Goal: Task Accomplishment & Management: Use online tool/utility

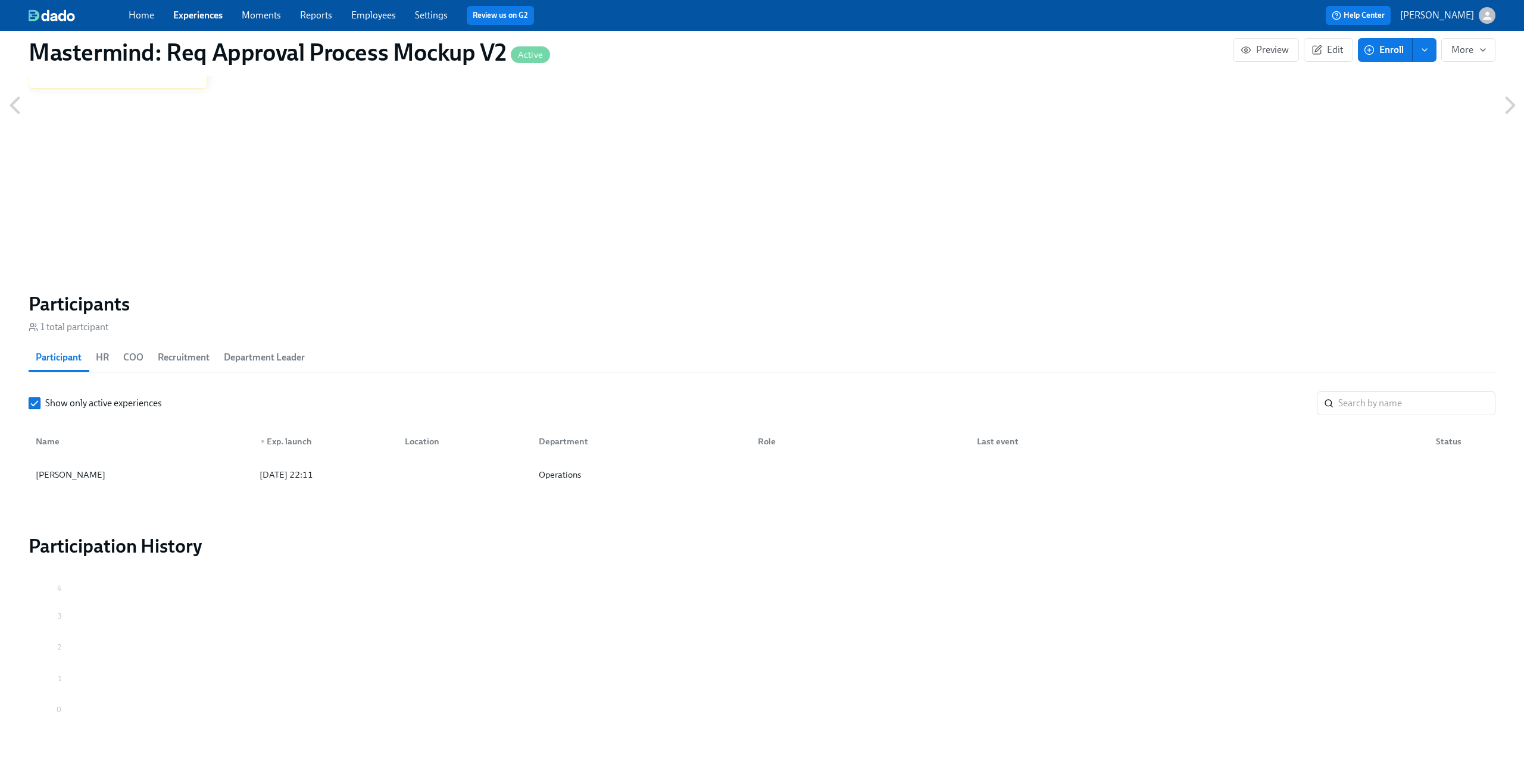
scroll to position [874, 0]
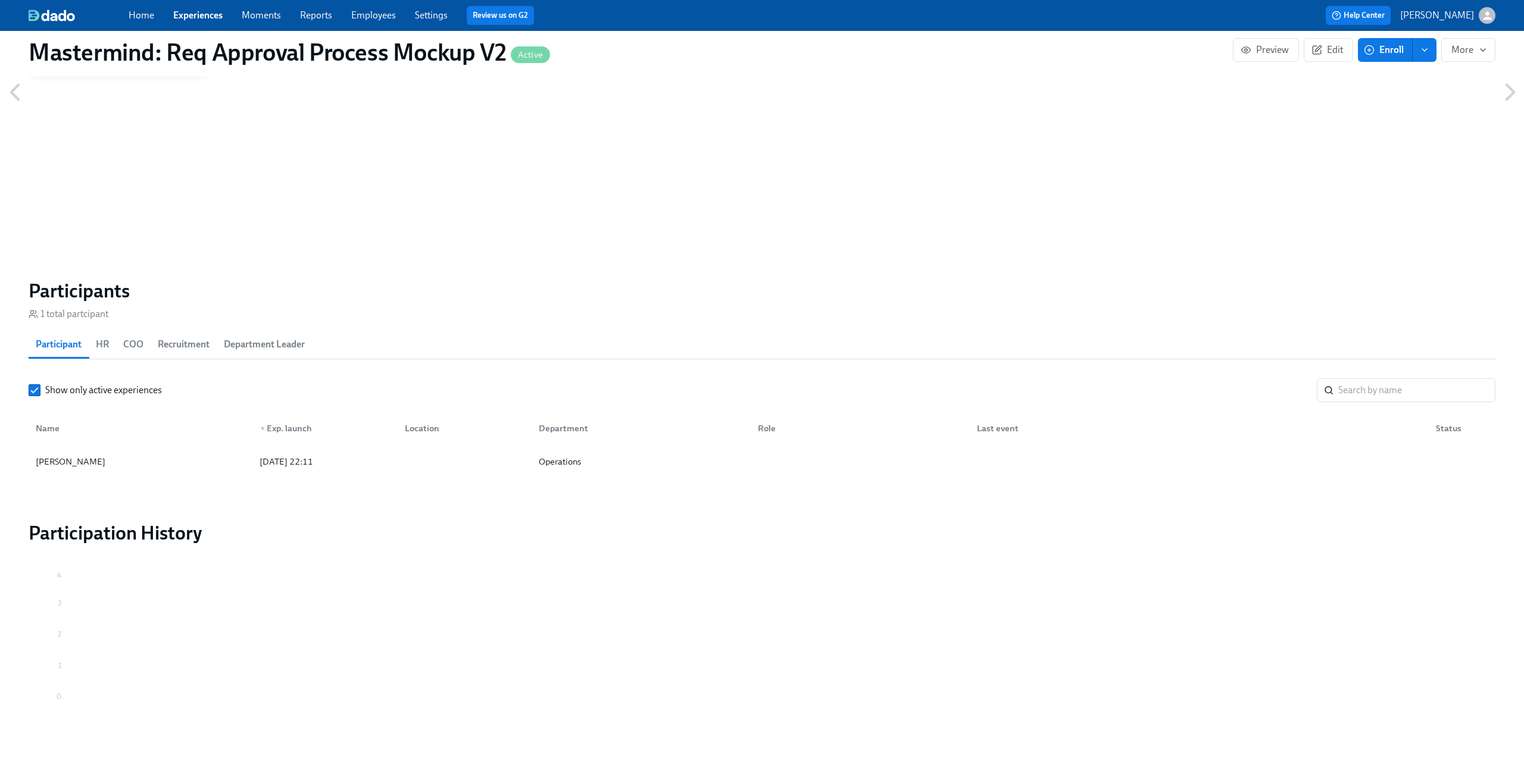
click at [112, 355] on button "HR" at bounding box center [102, 344] width 28 height 29
click at [123, 350] on span "COO" at bounding box center [133, 344] width 20 height 17
click at [156, 345] on button "Recruitment" at bounding box center [184, 344] width 66 height 29
click at [48, 349] on span "Participant" at bounding box center [58, 344] width 46 height 17
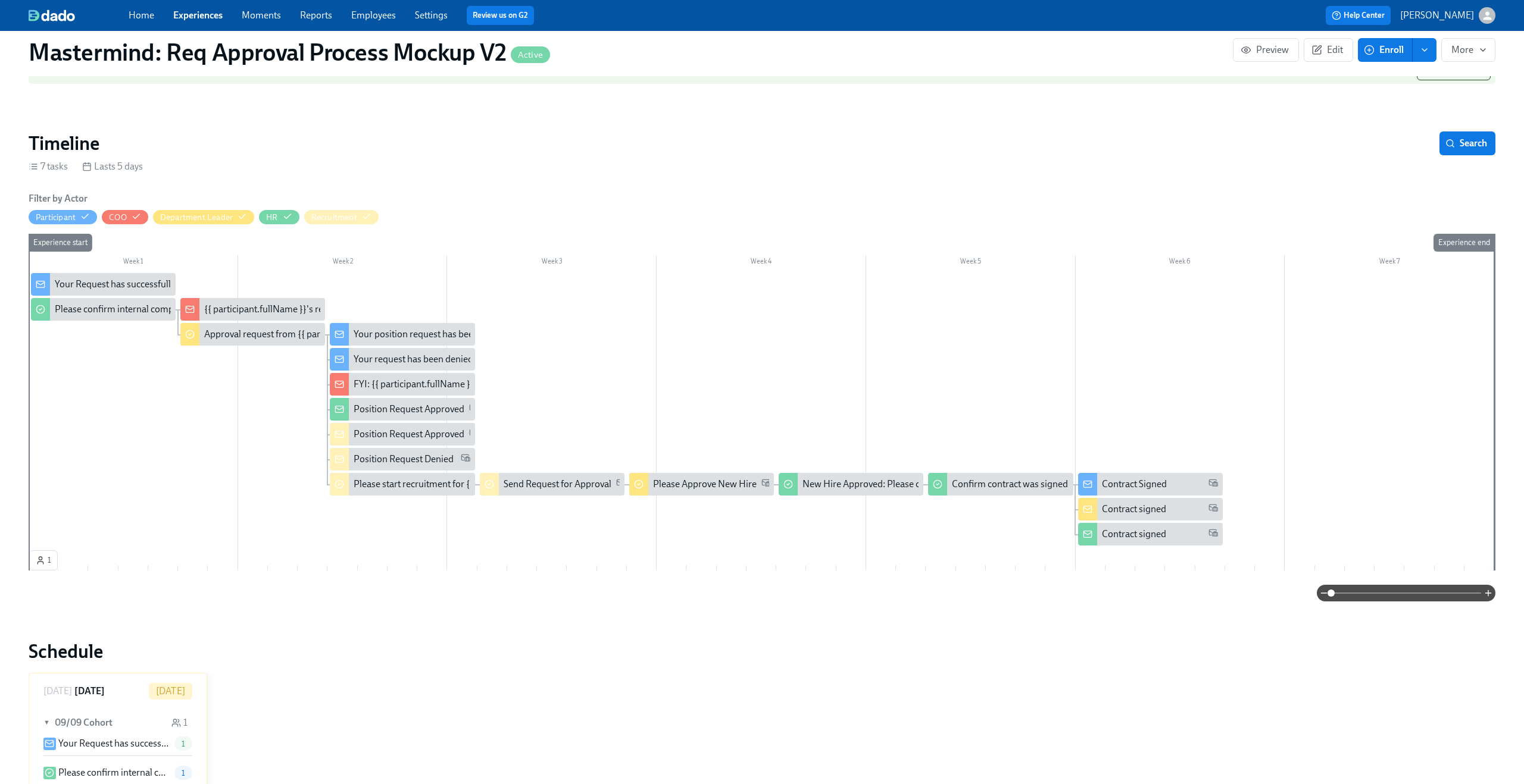
scroll to position [0, 0]
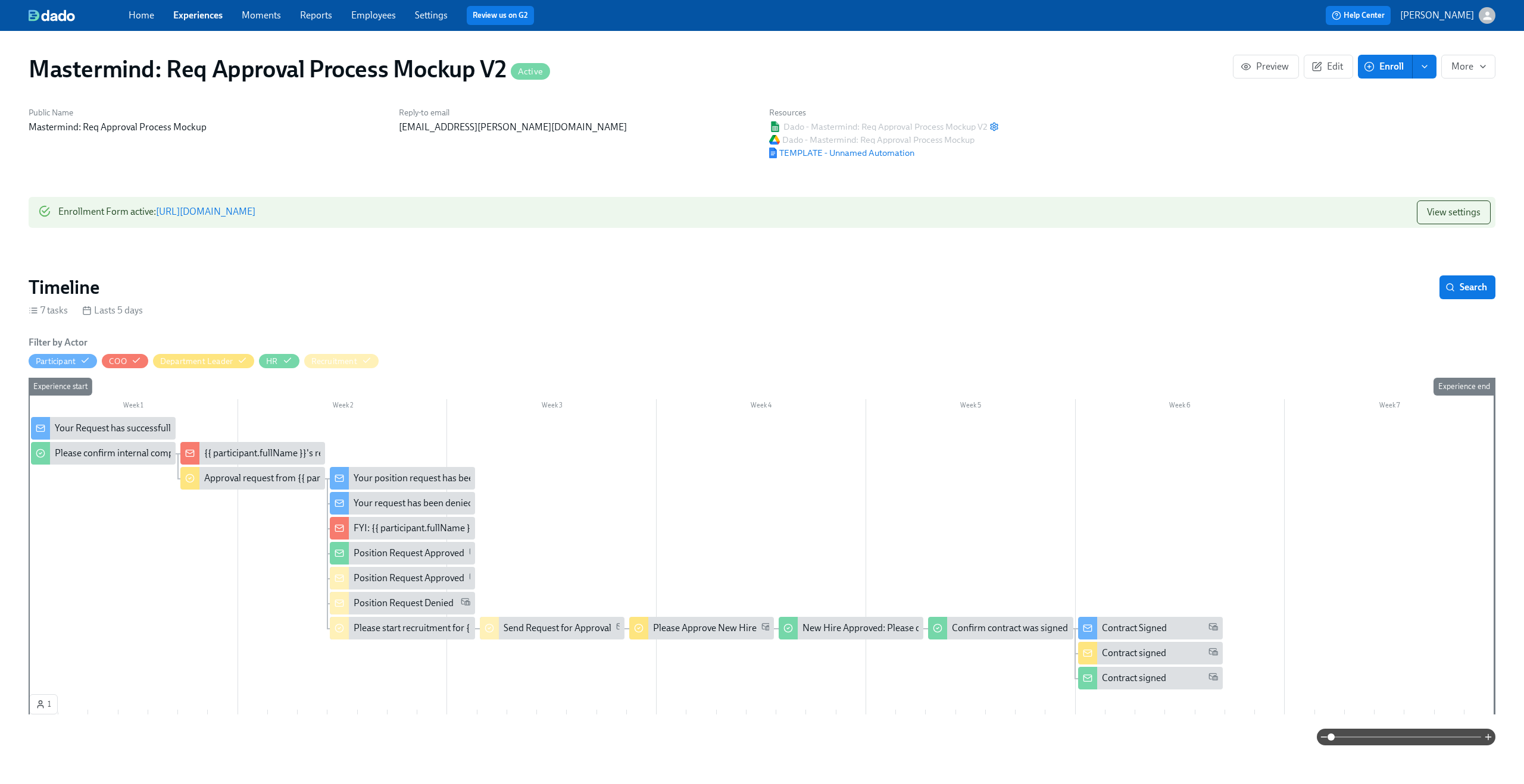
click at [194, 24] on div "Home Experiences Moments Reports Employees Settings Review us on G2" at bounding box center [470, 15] width 683 height 19
click at [195, 21] on link "Experiences" at bounding box center [198, 15] width 50 height 11
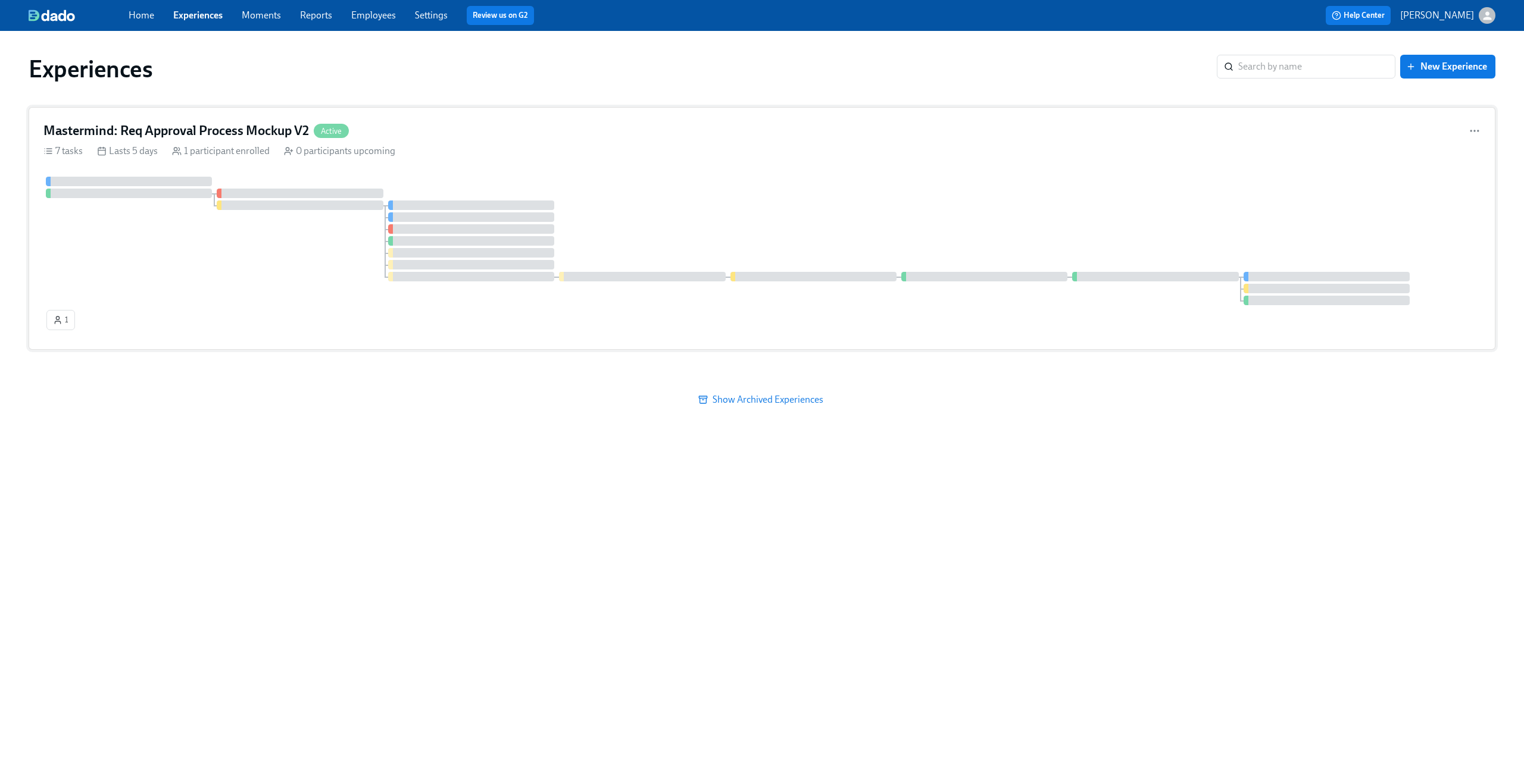
click at [246, 141] on div "Mastermind: Req Approval Process Mockup V2 Active 7 tasks Lasts 5 days 1 partic…" at bounding box center [762, 228] width 1466 height 243
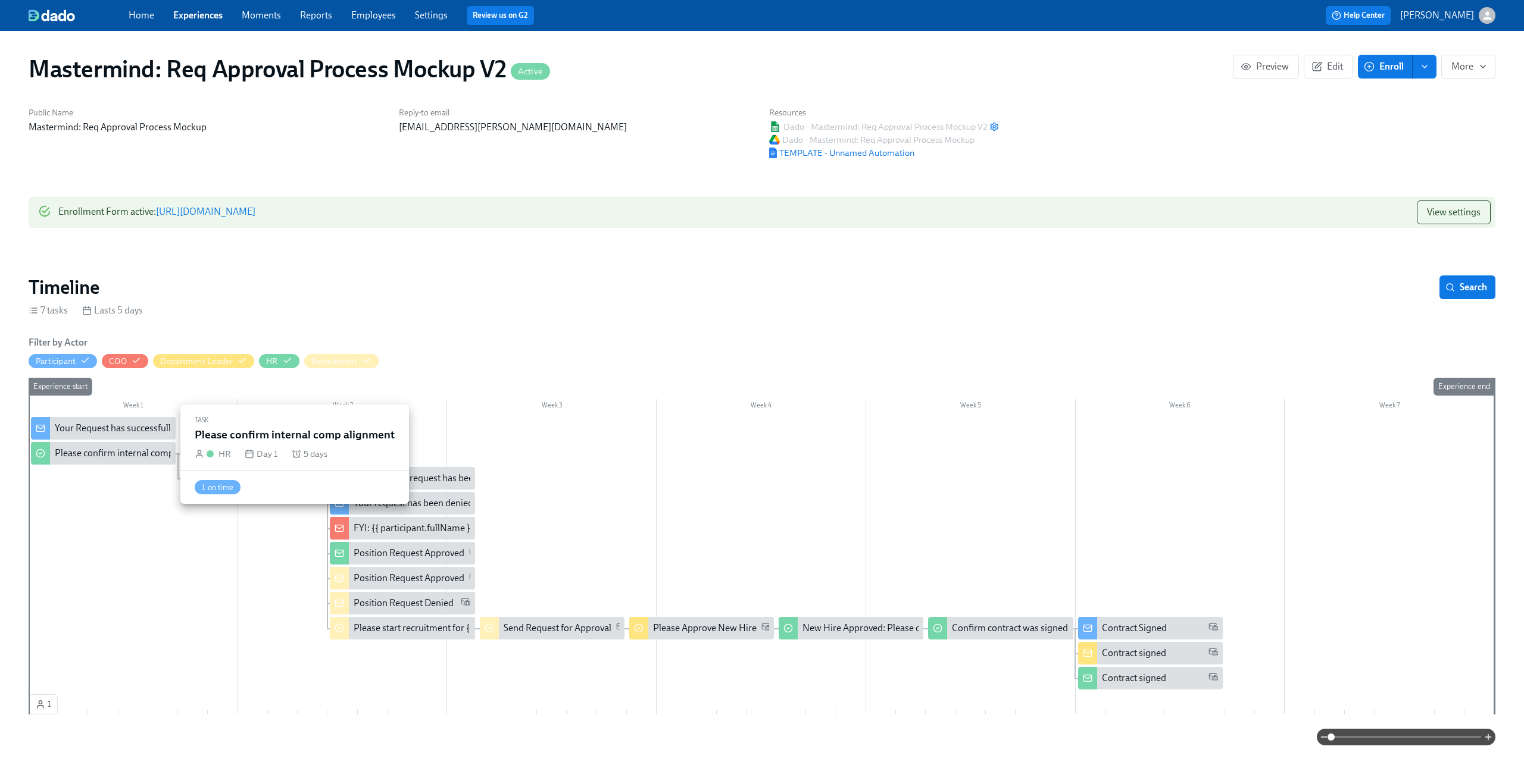
click at [137, 452] on div "Please confirm internal comp alignment" at bounding box center [135, 453] width 162 height 13
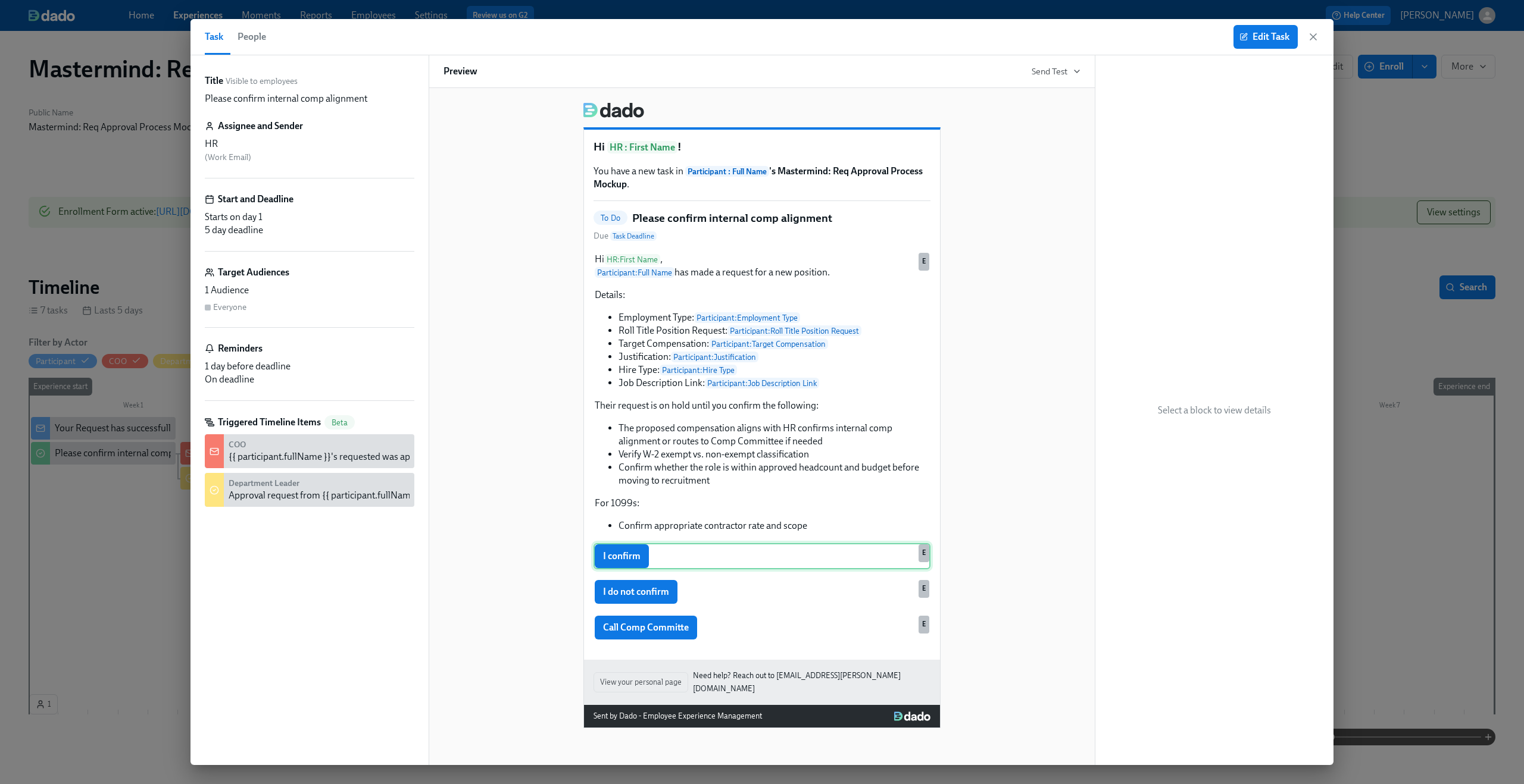
click at [658, 567] on div "I confirm E" at bounding box center [762, 556] width 337 height 26
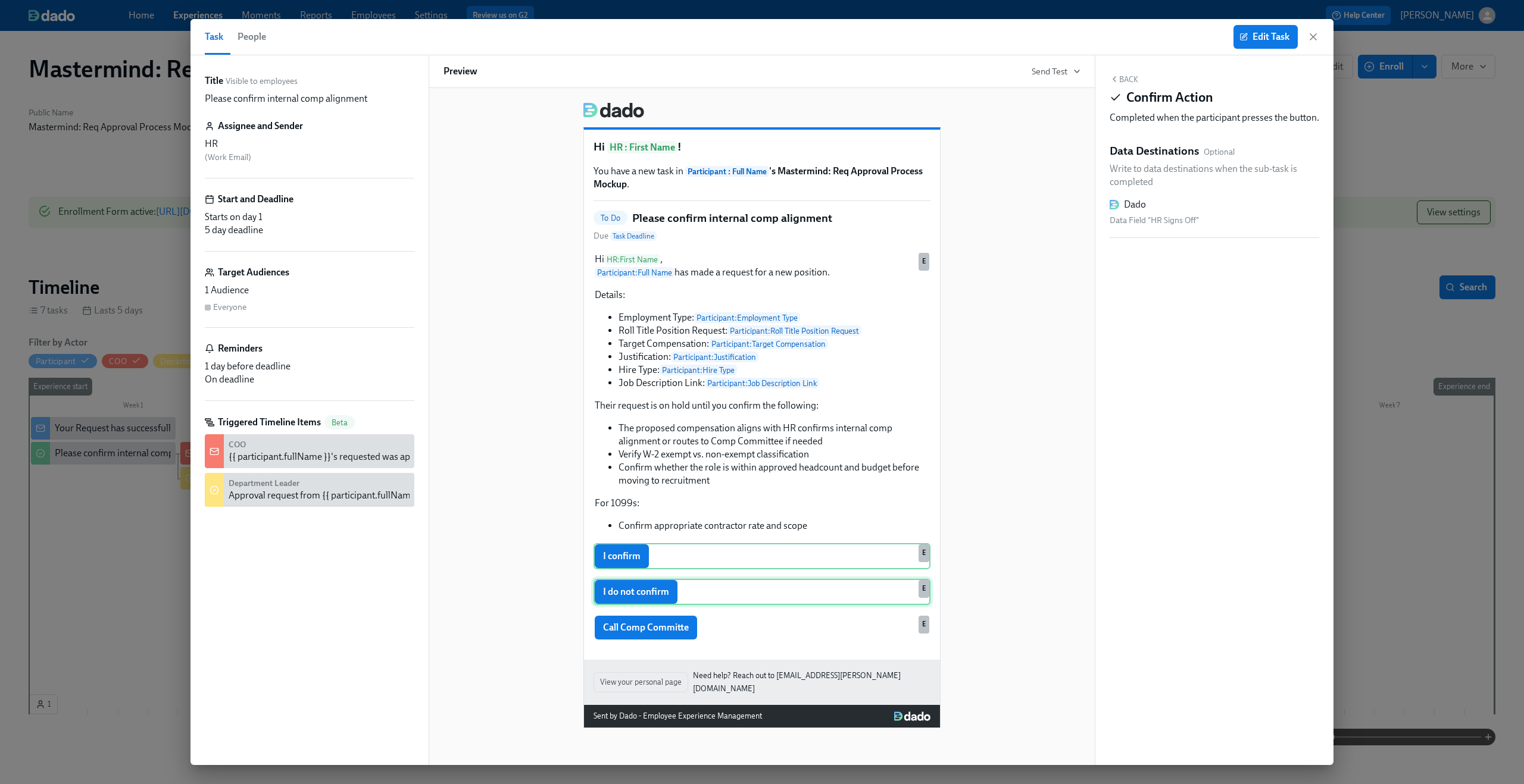
click at [657, 590] on div "I do not confirm E" at bounding box center [762, 592] width 337 height 26
click at [652, 567] on div "I confirm E" at bounding box center [762, 556] width 337 height 26
click at [1131, 80] on button "Back" at bounding box center [1124, 79] width 29 height 10
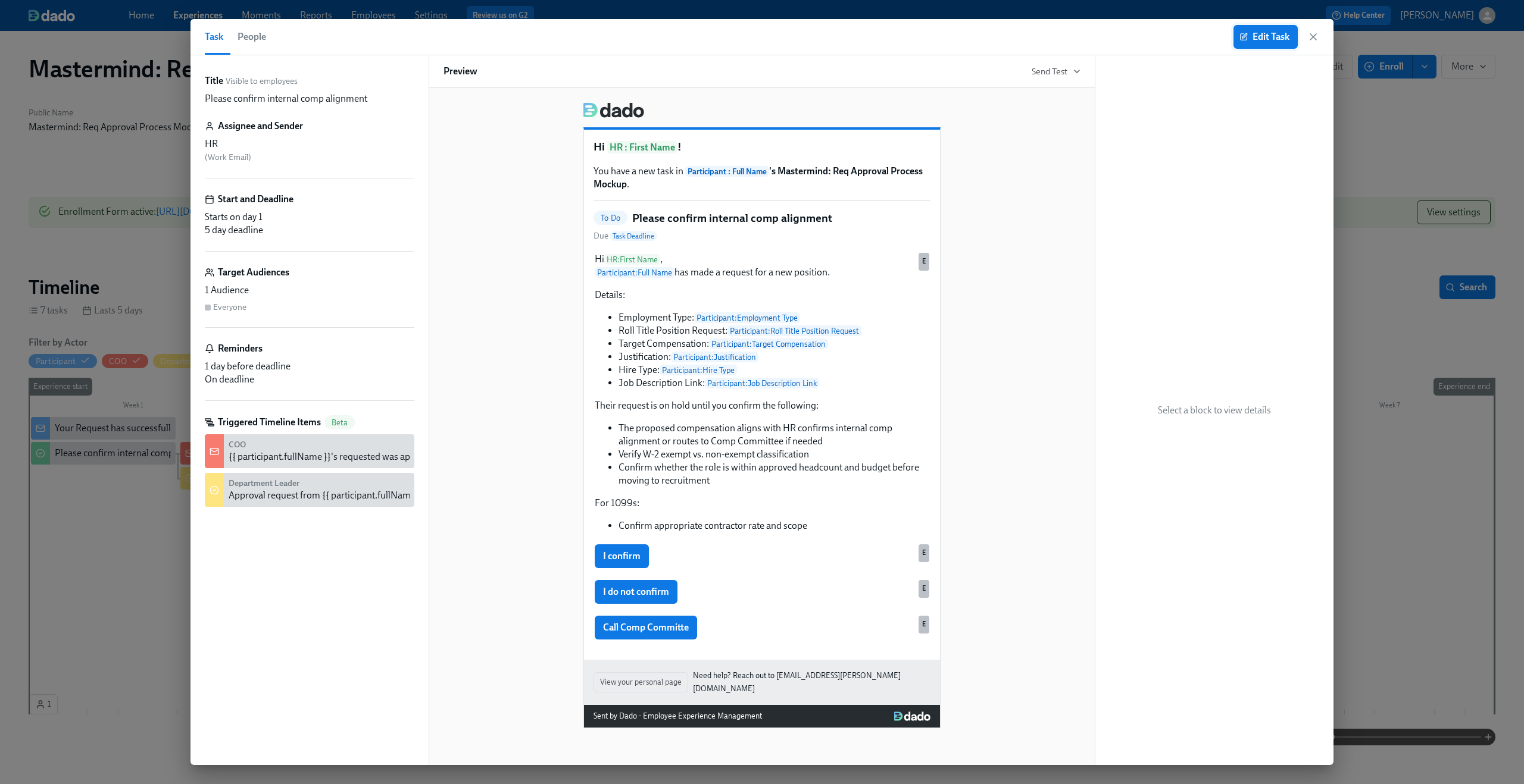
click at [1268, 45] on button "Edit Task" at bounding box center [1265, 37] width 64 height 24
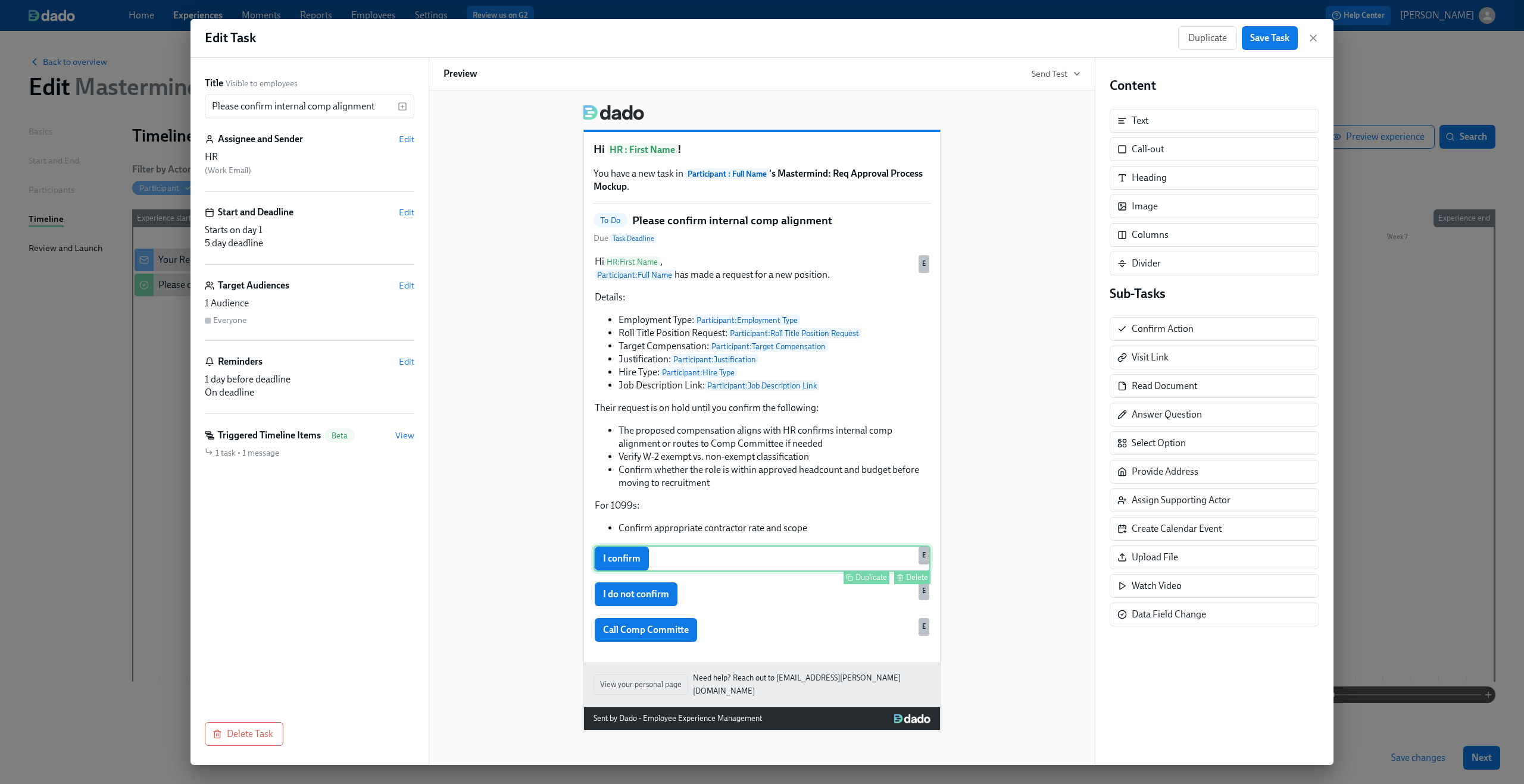
click at [697, 570] on div "I confirm Duplicate Delete E" at bounding box center [762, 559] width 337 height 26
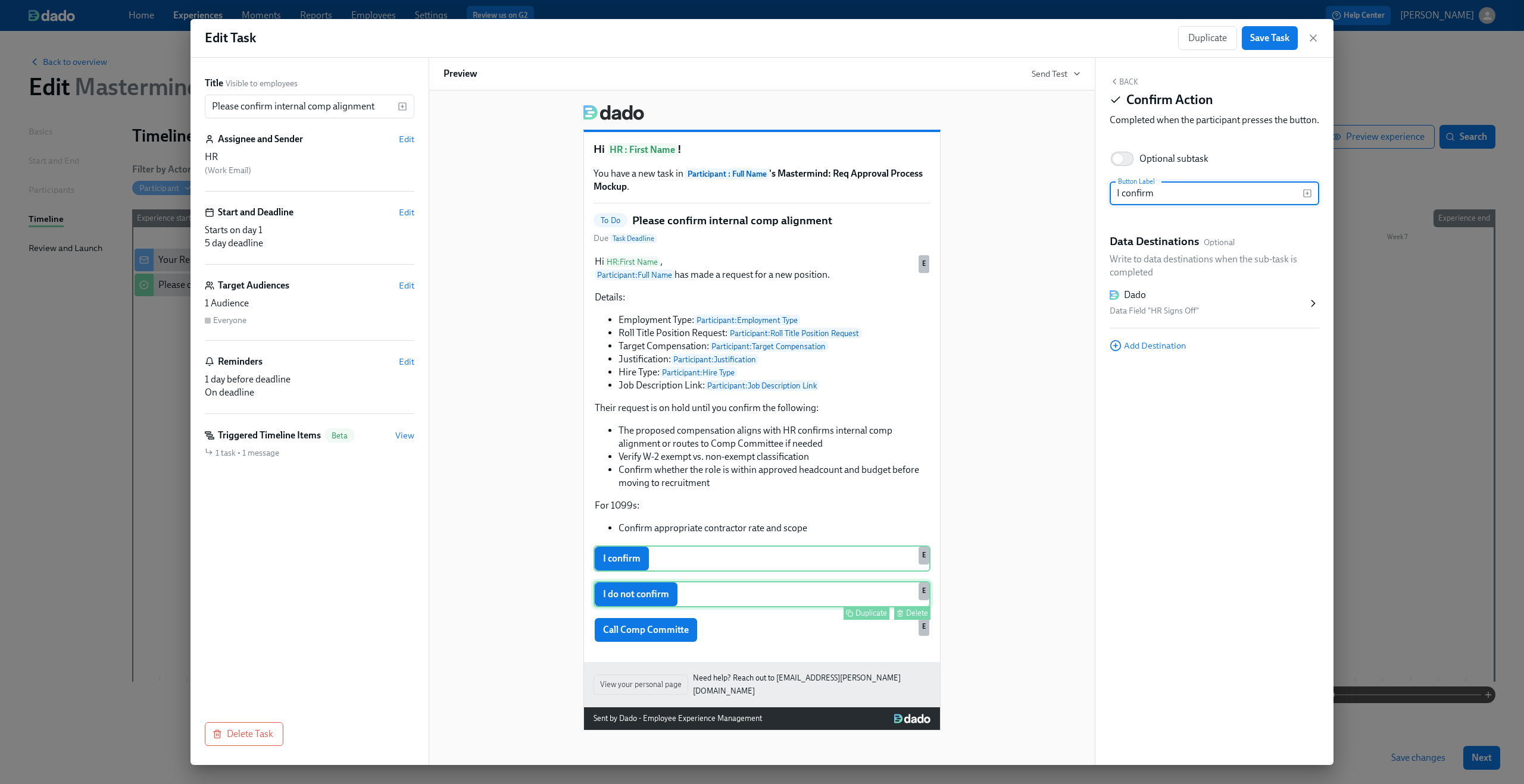
click at [716, 590] on div "I do not confirm Duplicate Delete E" at bounding box center [762, 594] width 337 height 26
click at [401, 286] on span "Edit" at bounding box center [406, 285] width 15 height 12
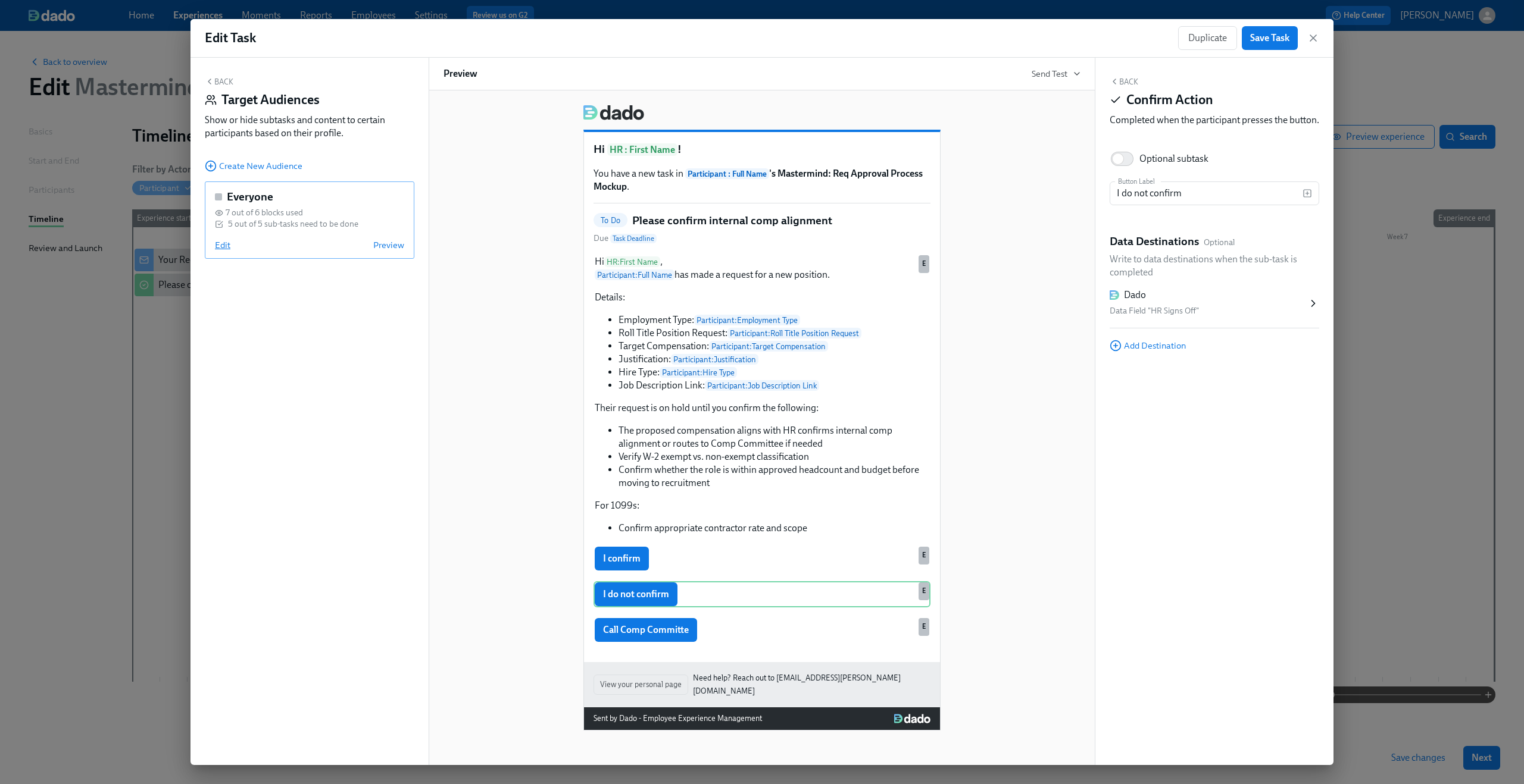
click at [216, 249] on span "Edit" at bounding box center [222, 244] width 15 height 12
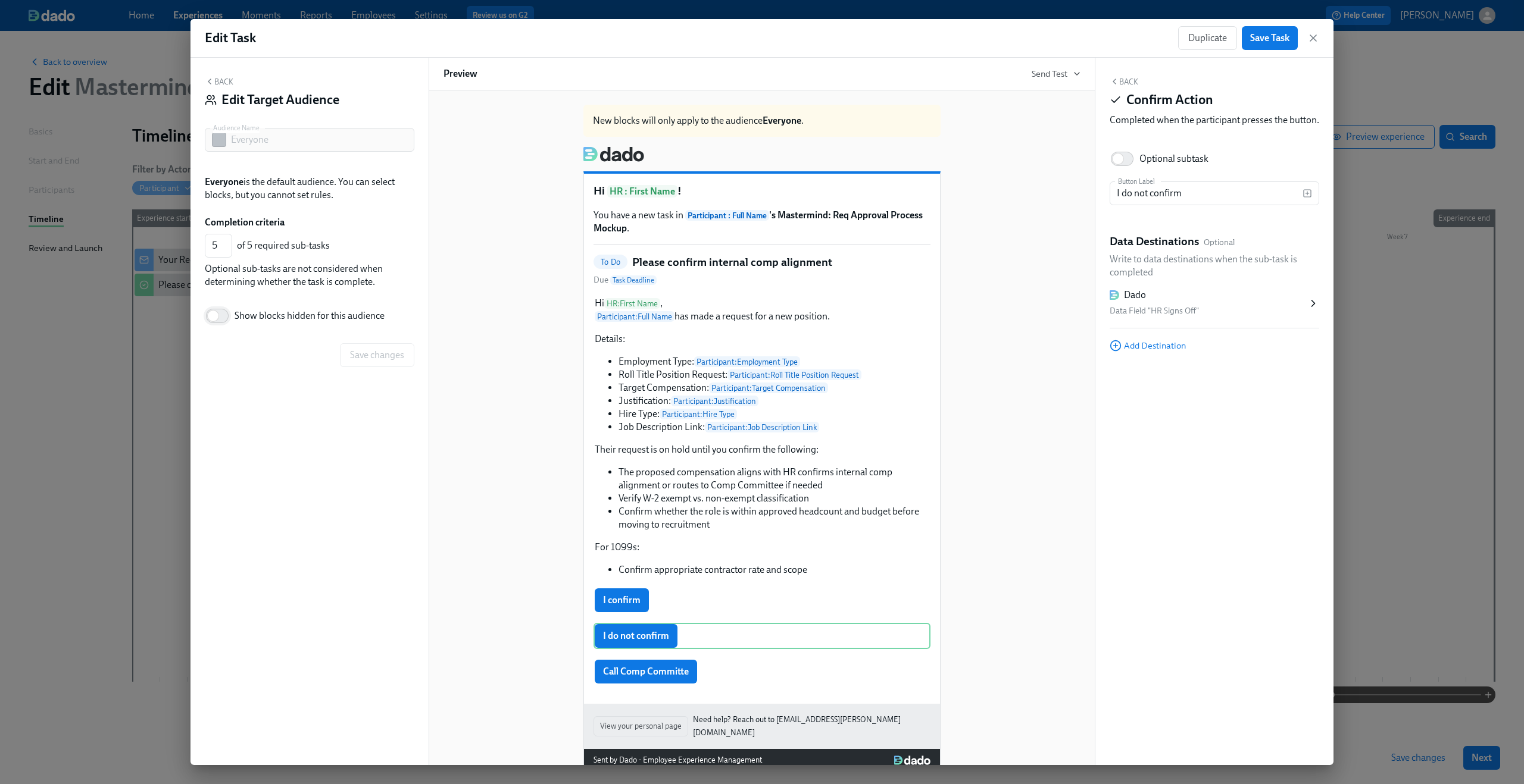
click at [222, 319] on input "Show blocks hidden for this audience" at bounding box center [213, 315] width 78 height 26
checkbox input "true"
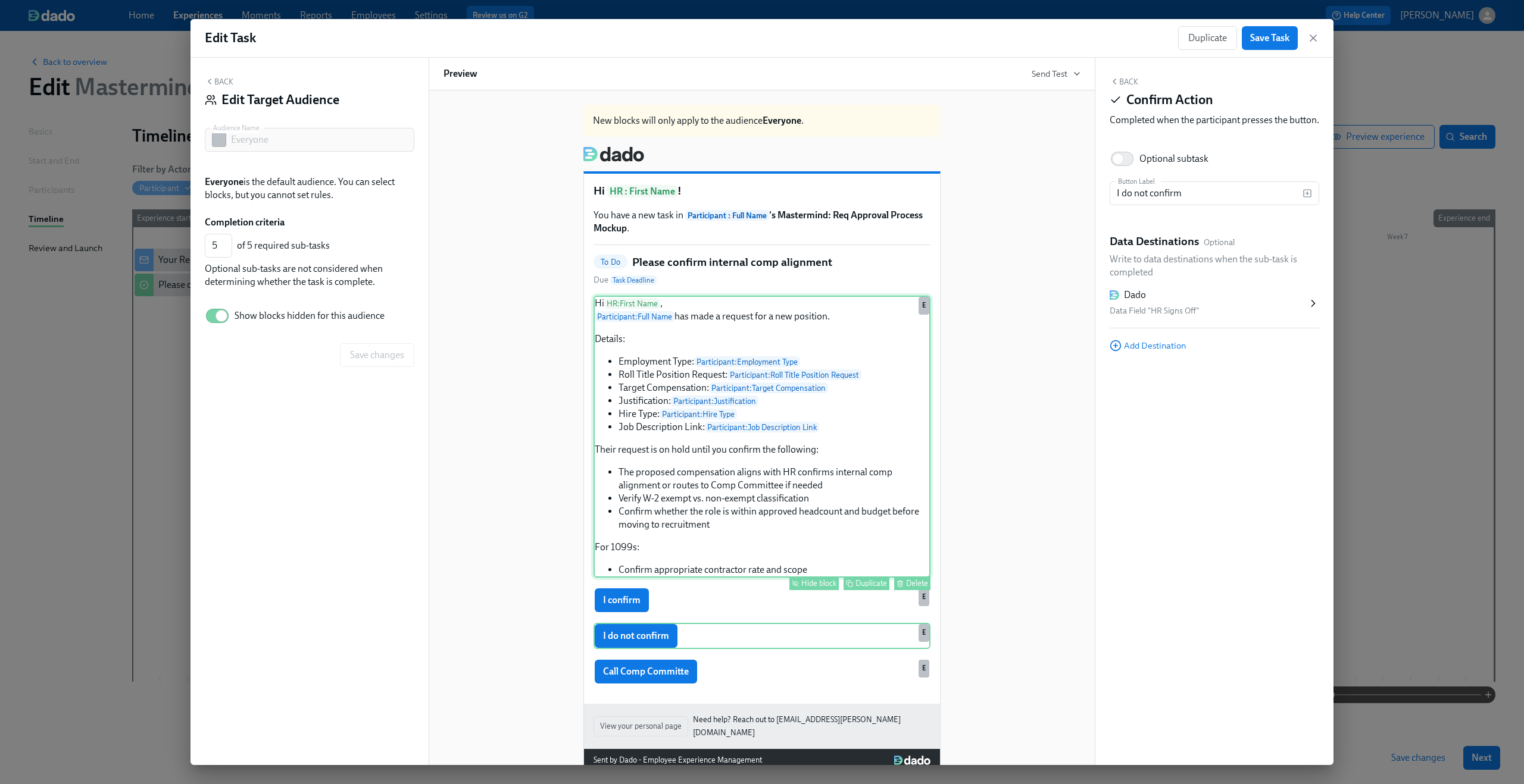
scroll to position [26, 0]
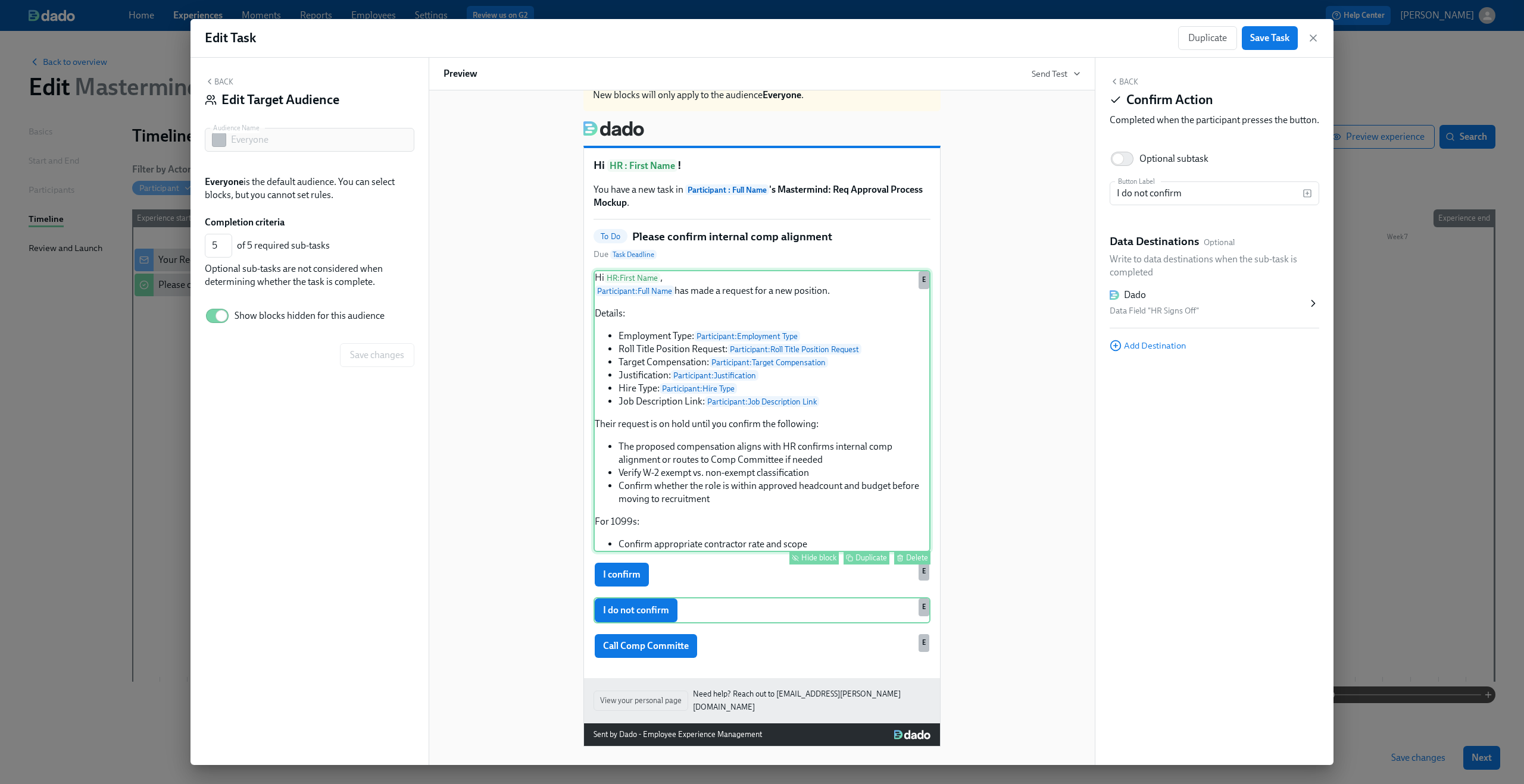
click at [778, 349] on div "Hi HR : First Name , Participant : Full Name has made a request for a new posit…" at bounding box center [762, 411] width 337 height 282
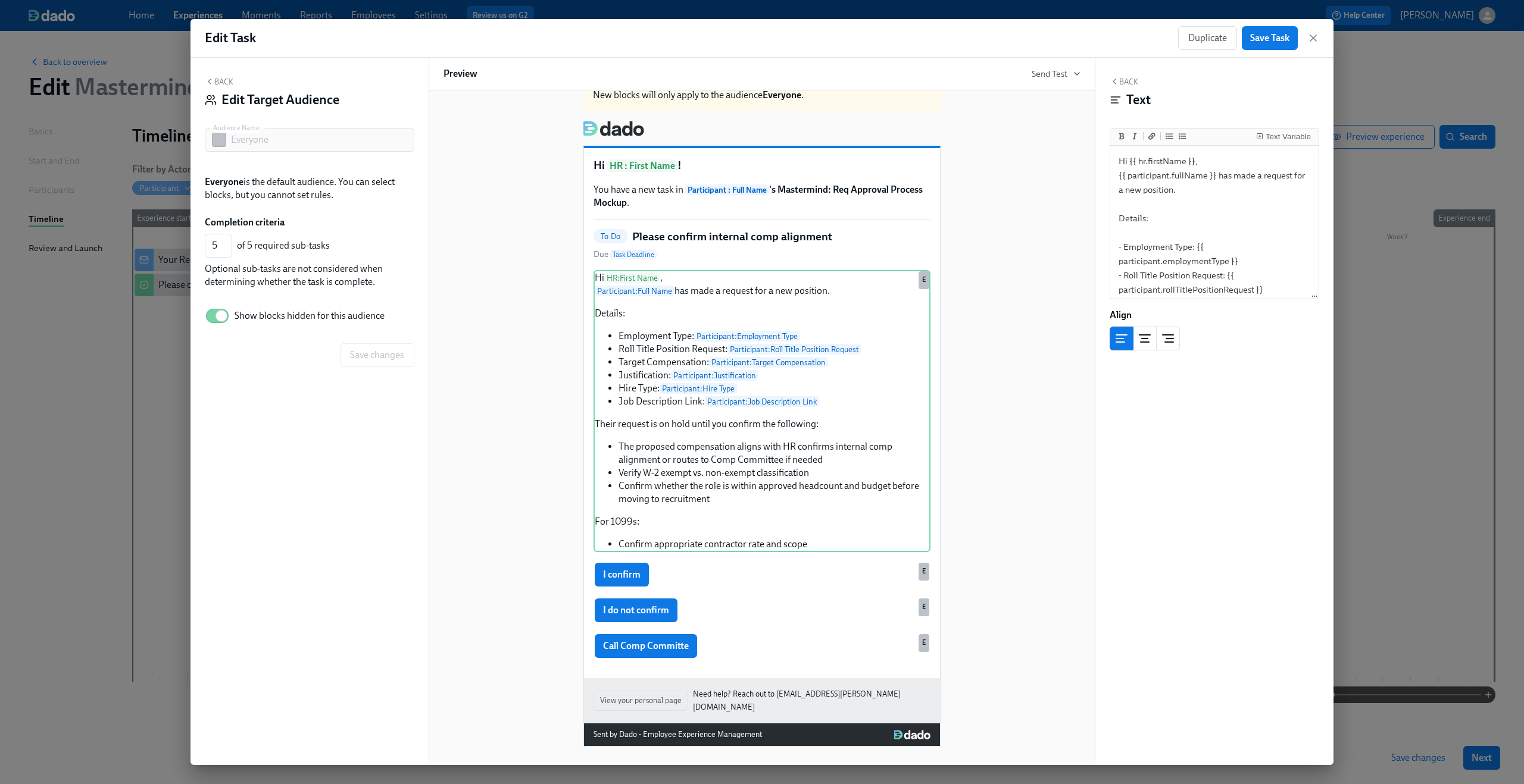
click at [539, 518] on div "New blocks will only apply to the audience Everyone . Hi HR : First Name ! You …" at bounding box center [762, 408] width 637 height 677
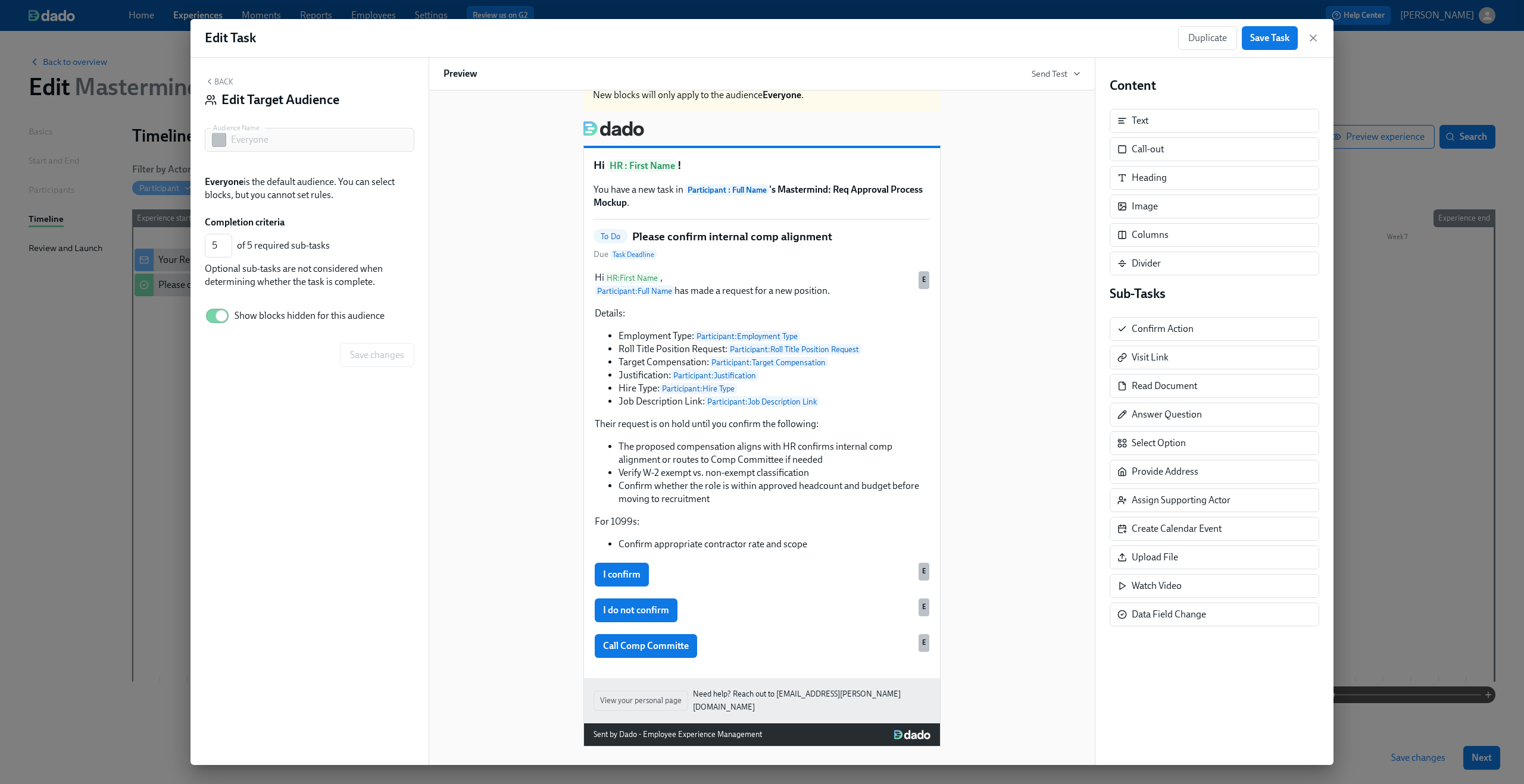
click at [221, 83] on button "Back" at bounding box center [219, 81] width 29 height 10
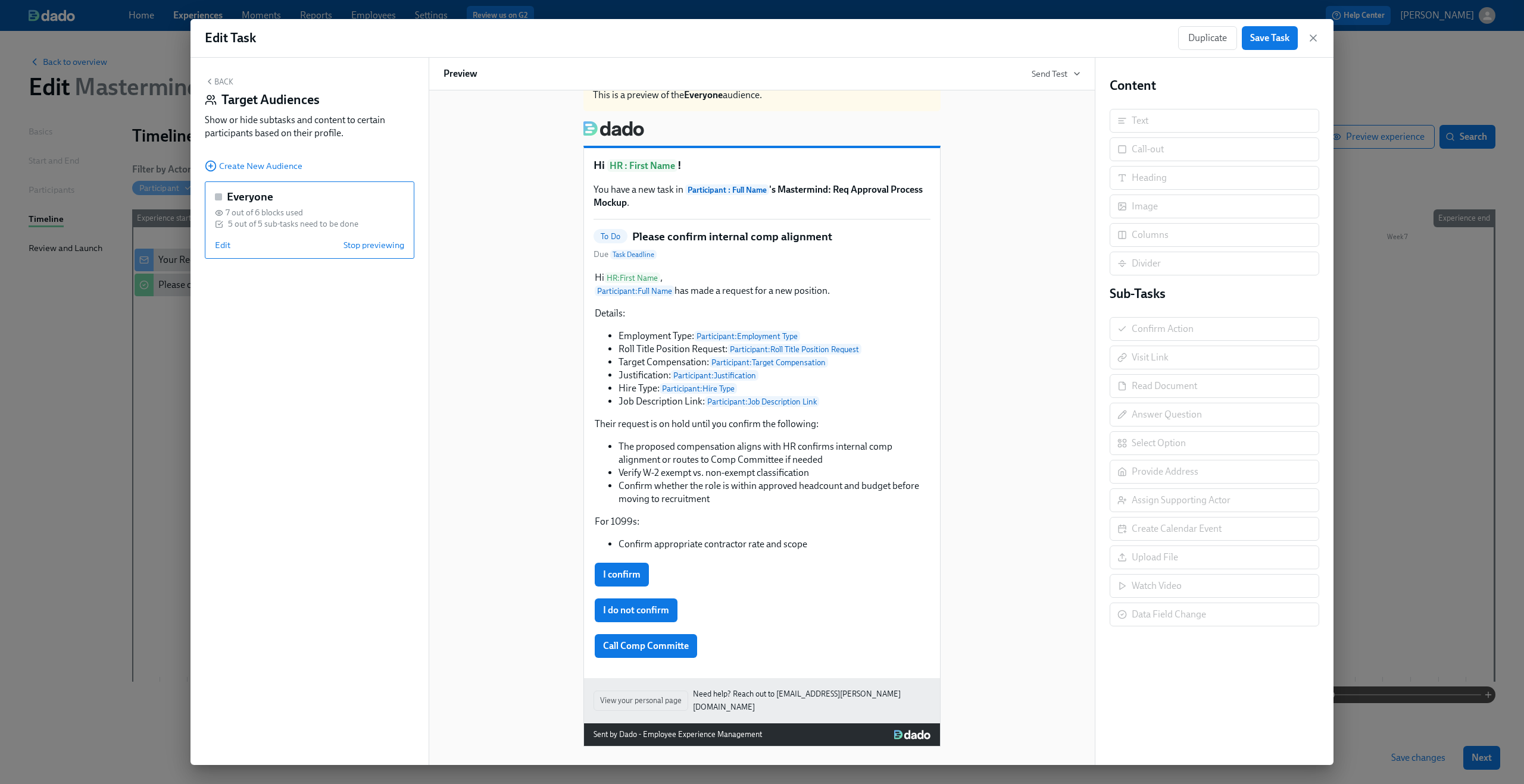
click at [218, 77] on button "Back" at bounding box center [219, 81] width 29 height 10
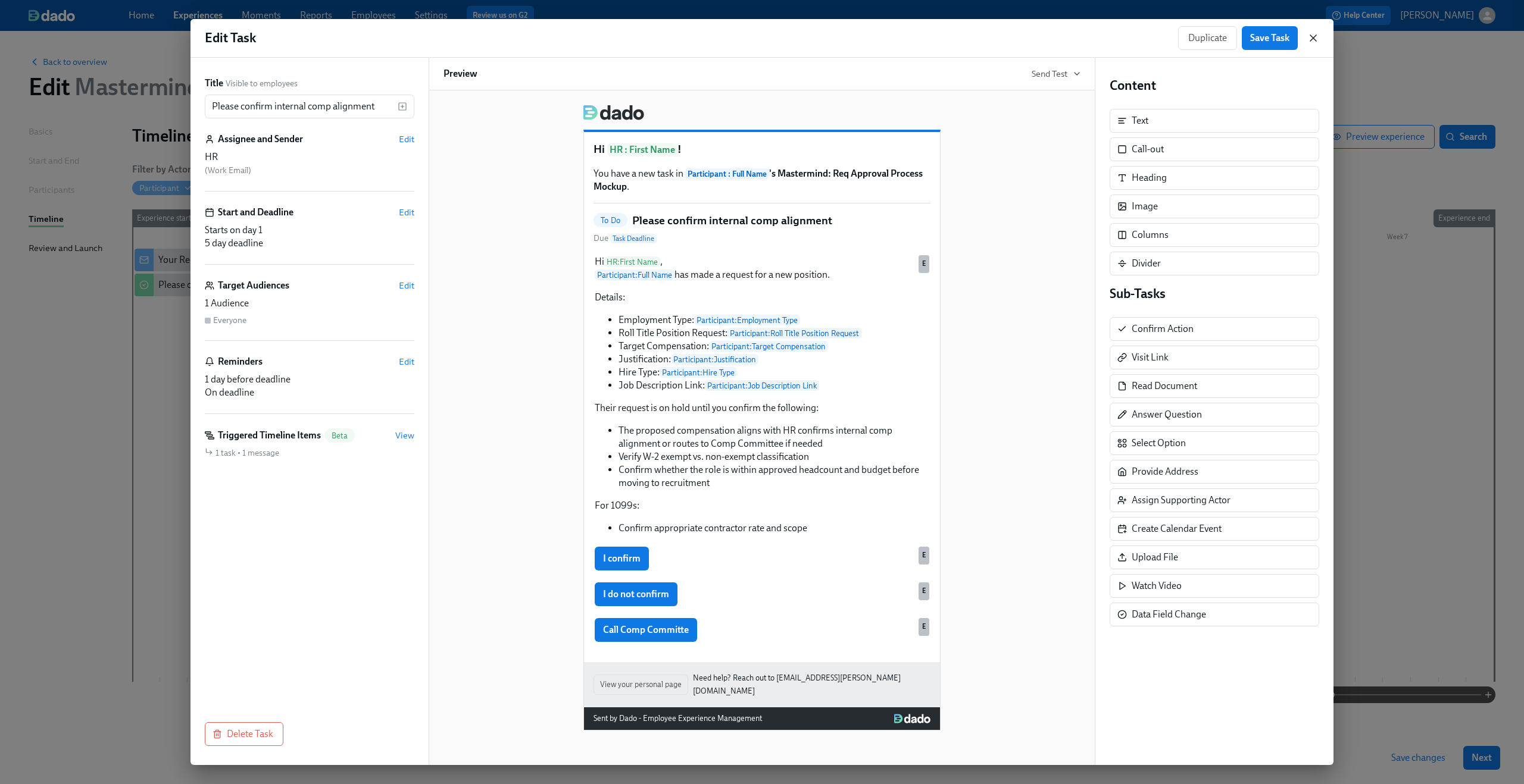
click at [1308, 36] on icon "button" at bounding box center [1313, 37] width 12 height 12
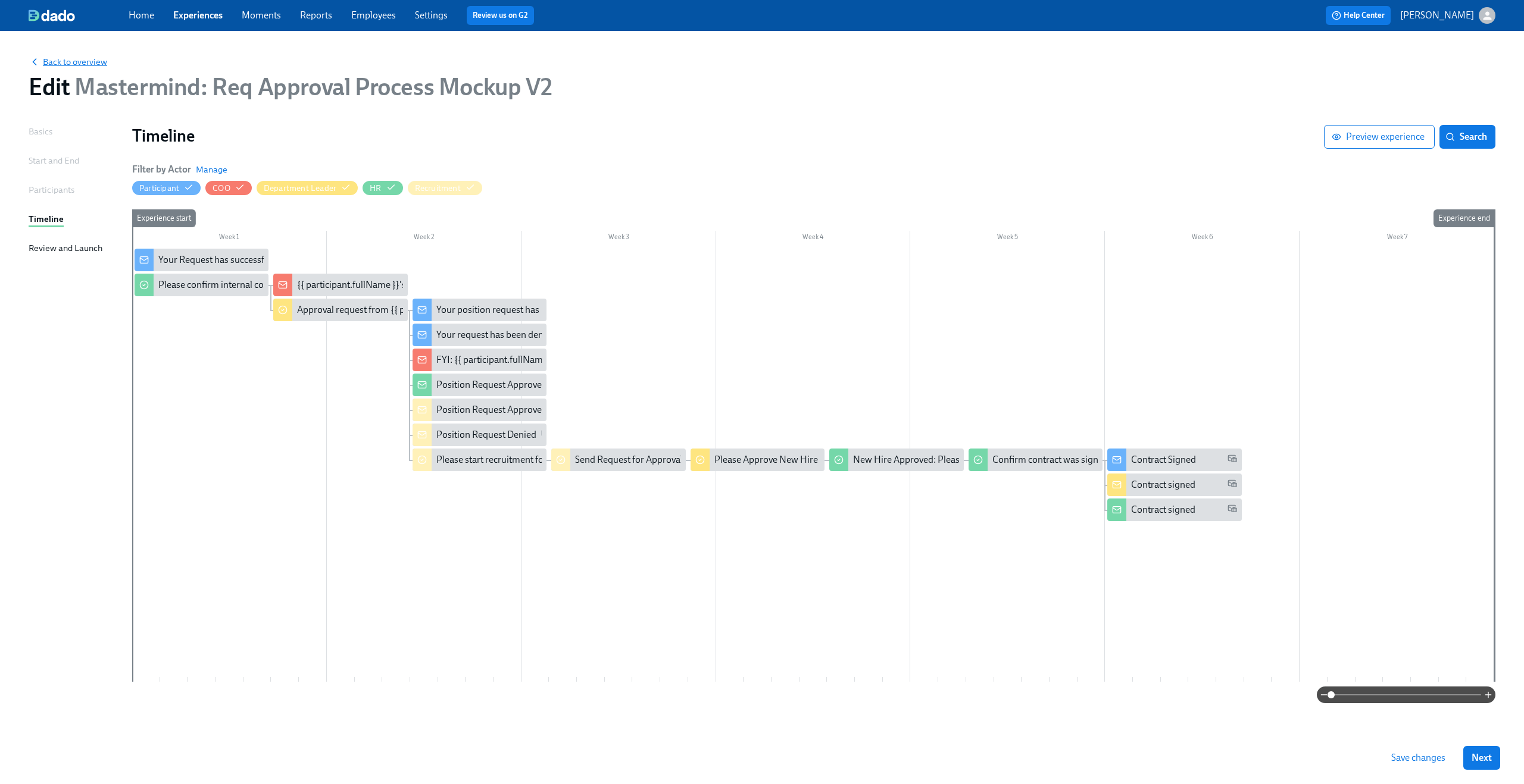
click at [99, 56] on span "Back to overview" at bounding box center [68, 61] width 78 height 12
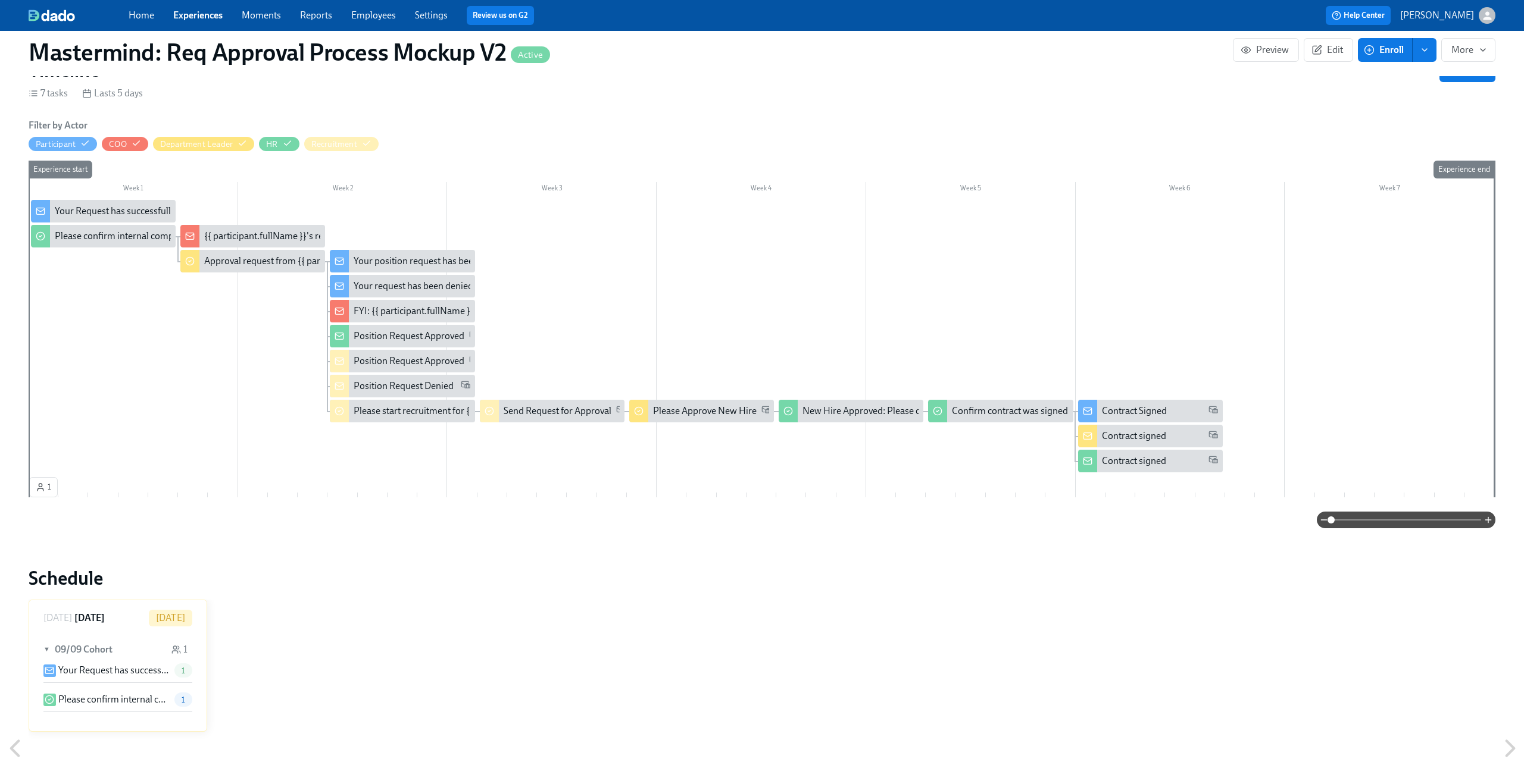
scroll to position [369, 0]
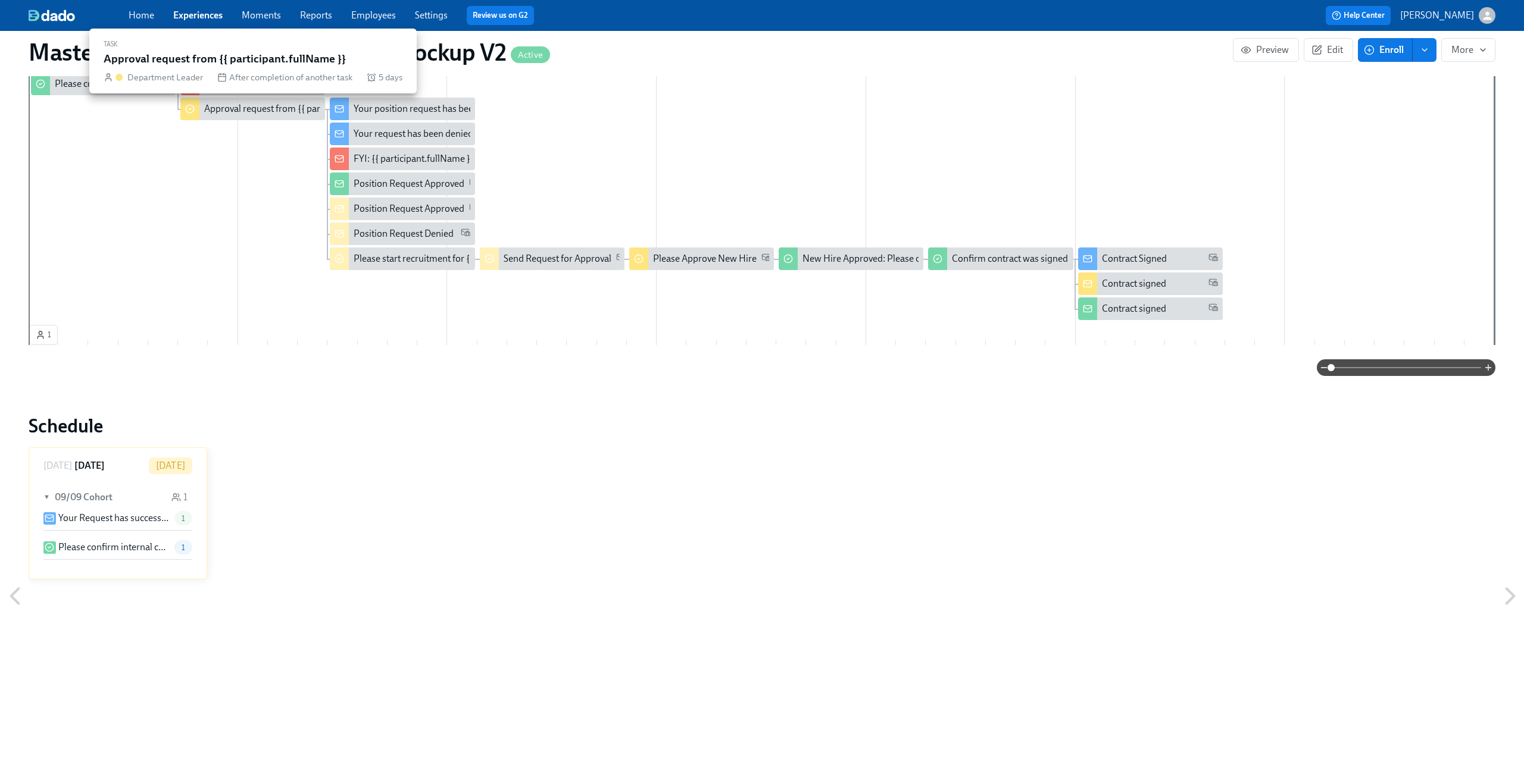
click at [241, 110] on div "Approval request from {{ participant.fullName }}" at bounding box center [302, 108] width 196 height 13
